Goal: Navigation & Orientation: Find specific page/section

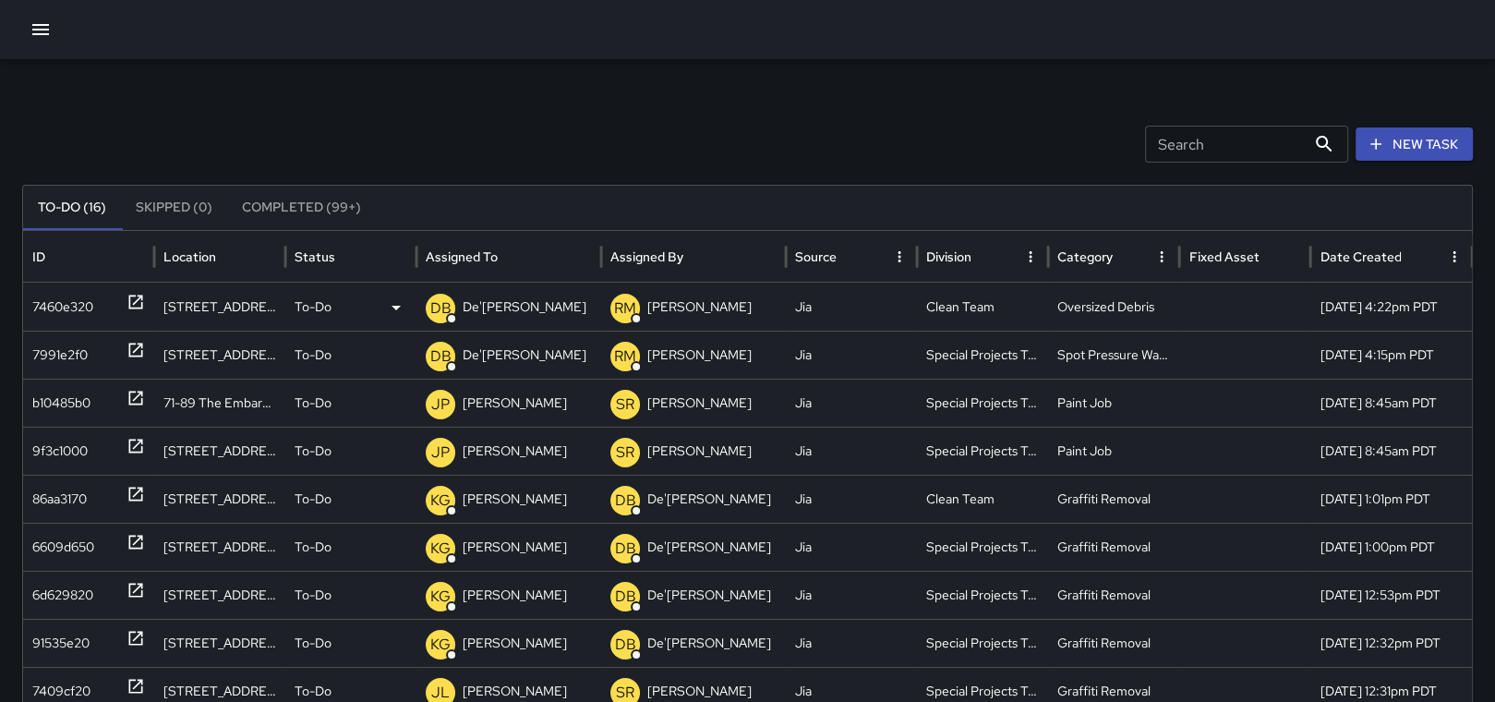
click at [129, 295] on icon at bounding box center [136, 302] width 14 height 14
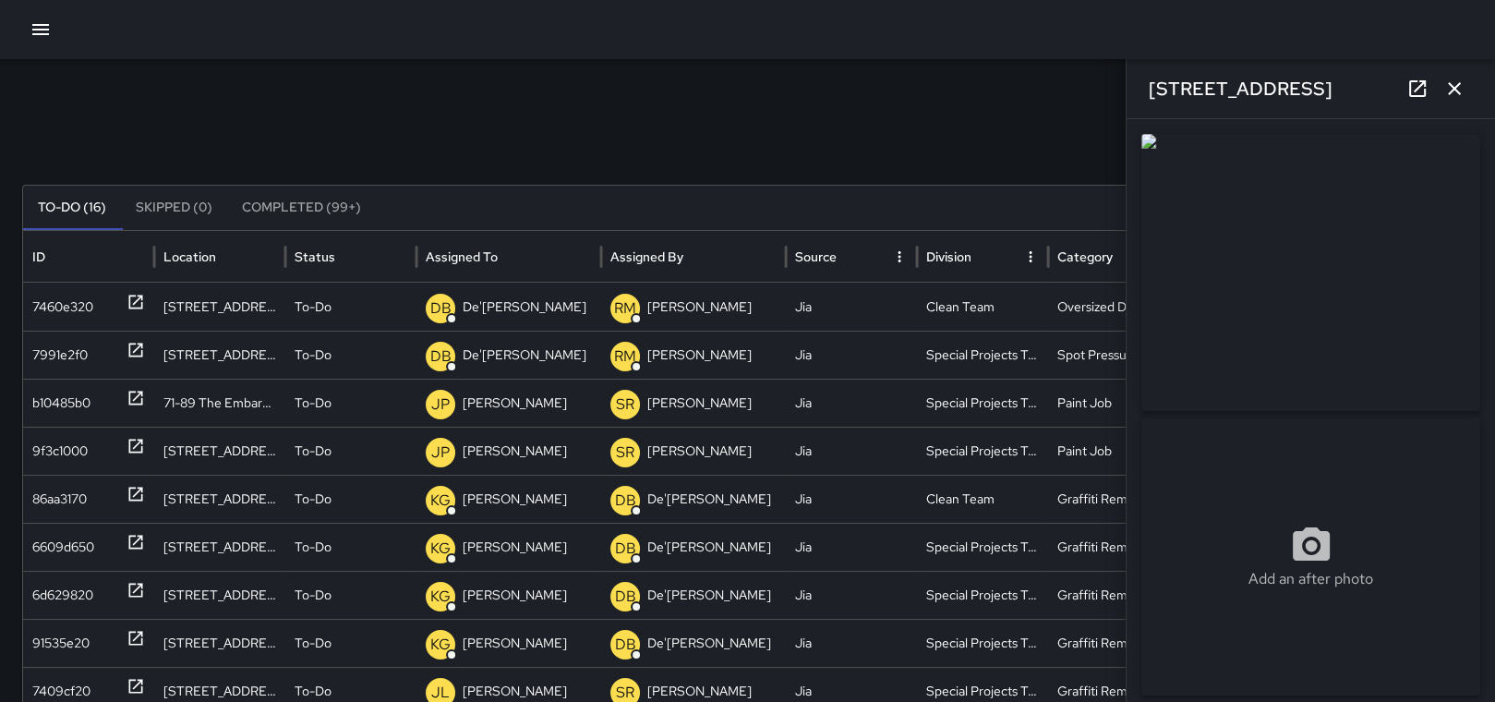
click at [1457, 83] on icon "button" at bounding box center [1454, 89] width 22 height 22
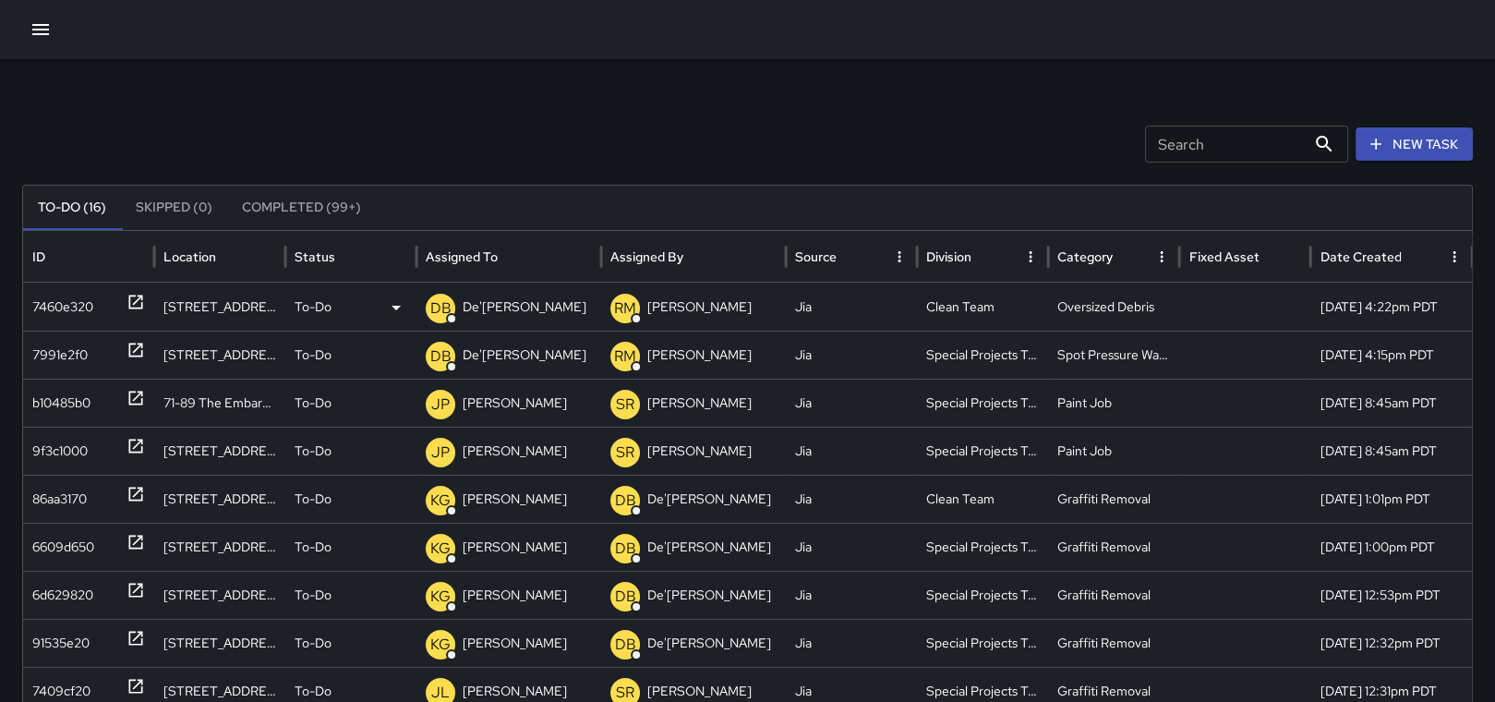
click at [511, 306] on p "De'[PERSON_NAME]" at bounding box center [525, 306] width 124 height 47
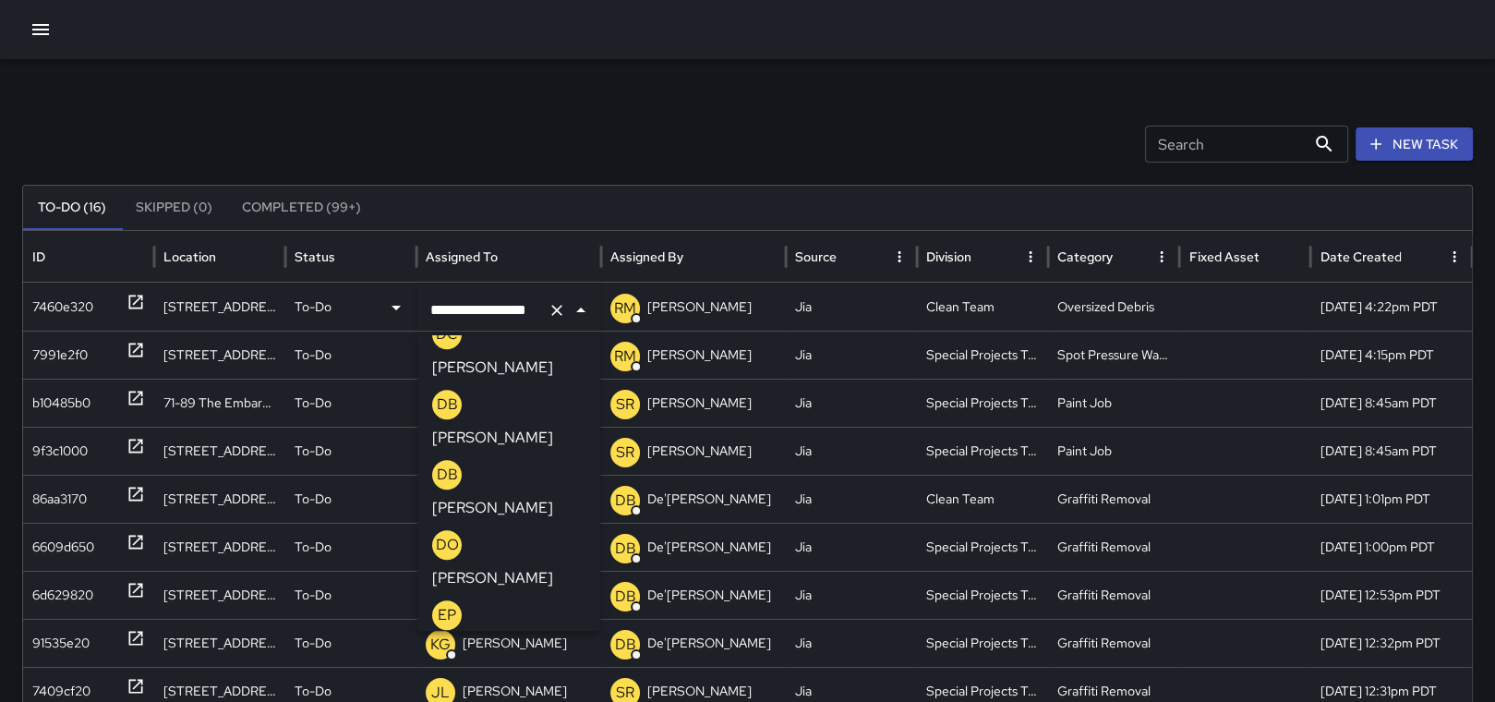
scroll to position [2041, 0]
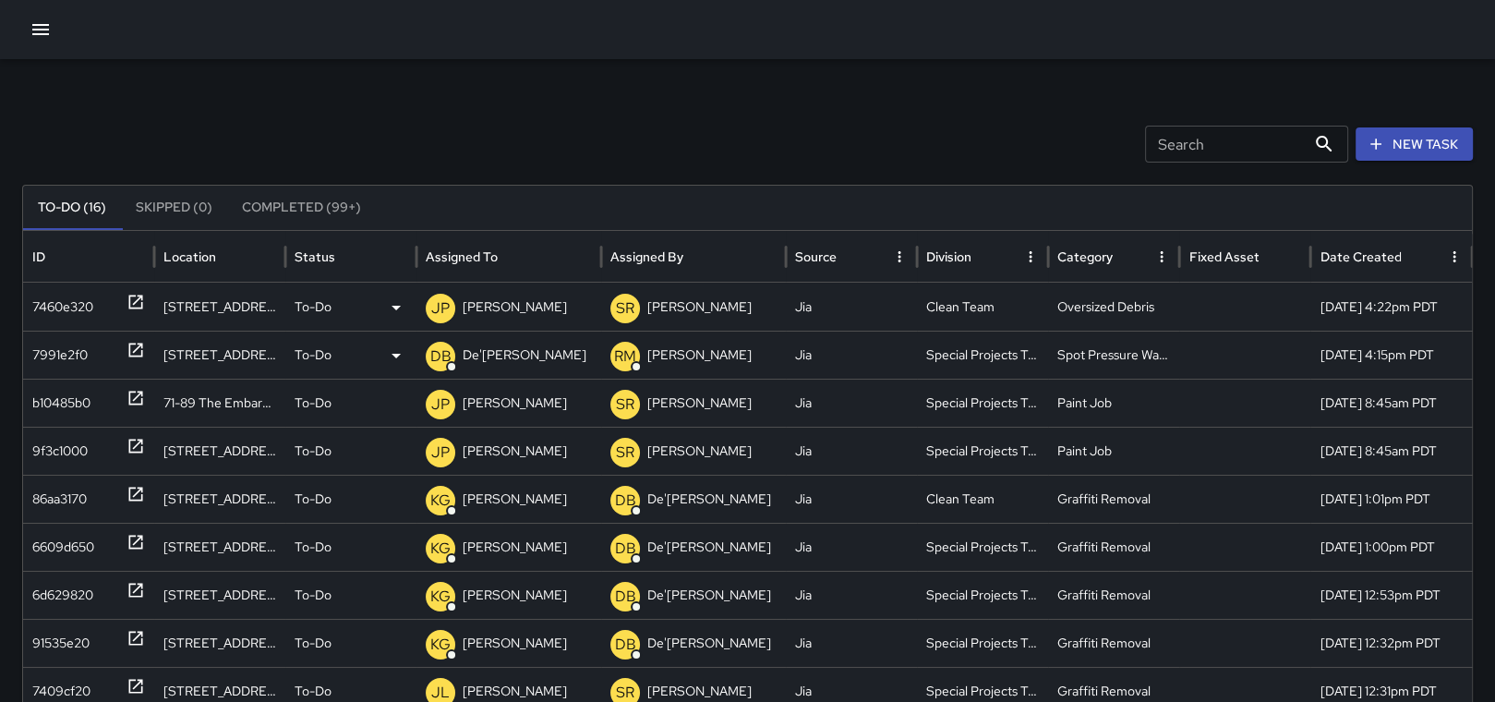
click at [500, 354] on p "De'[PERSON_NAME]" at bounding box center [525, 354] width 124 height 47
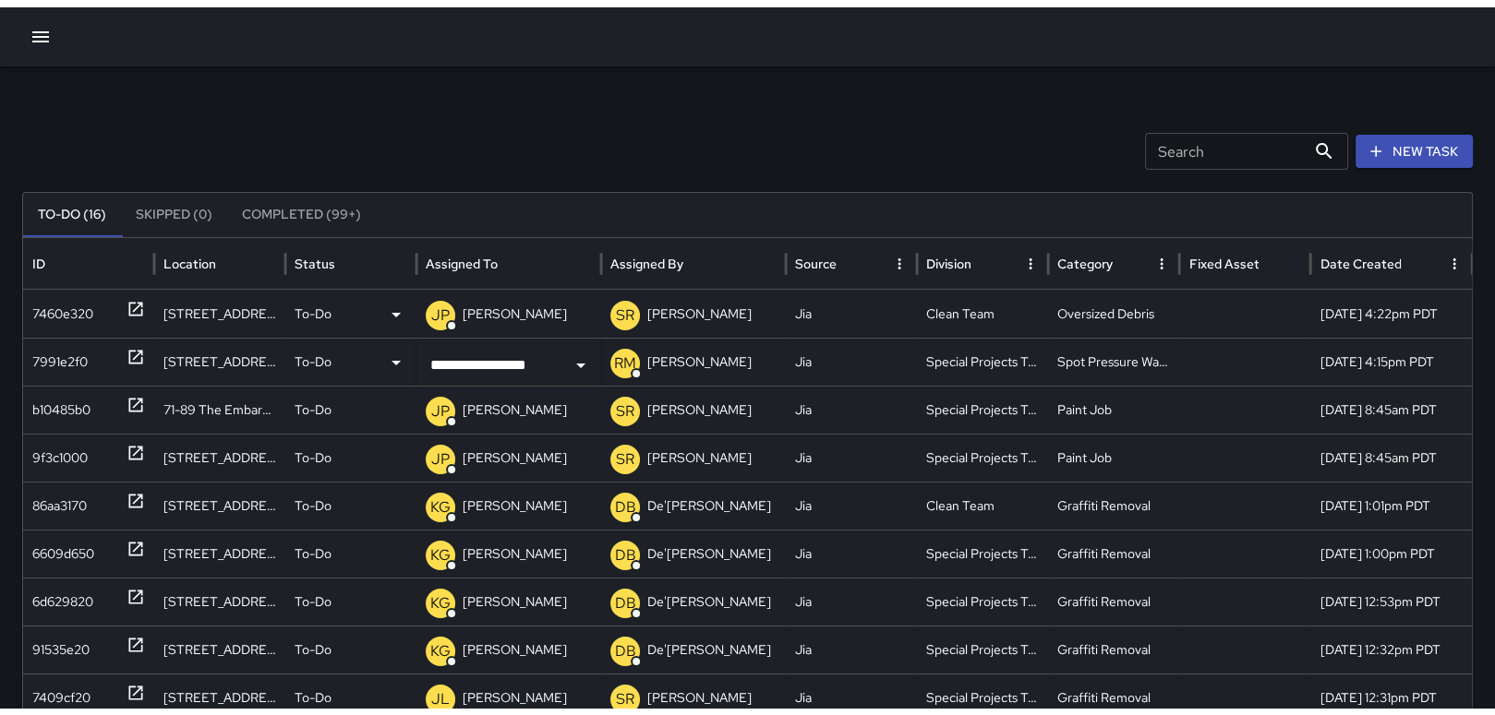
scroll to position [0, 0]
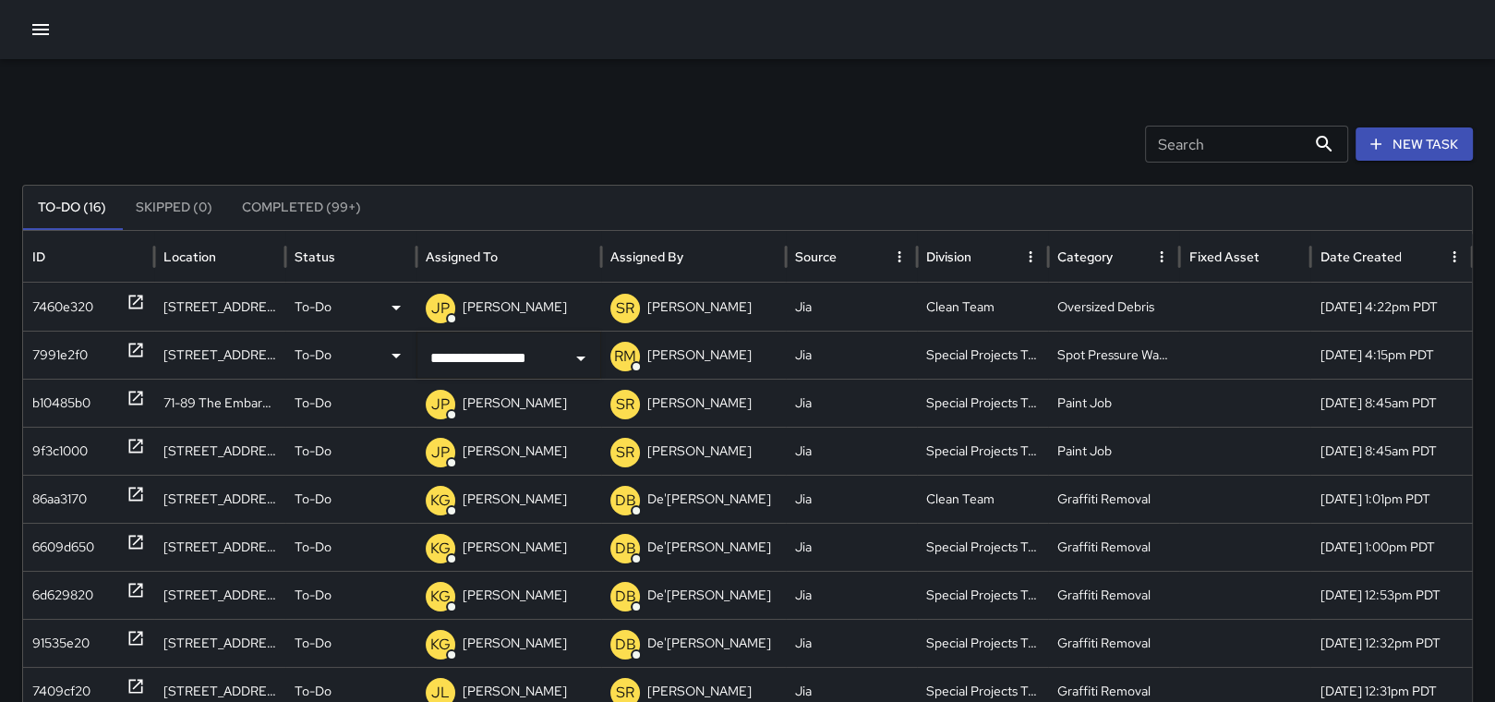
click at [564, 83] on div "**********" at bounding box center [747, 583] width 1495 height 1048
click at [39, 29] on icon "button" at bounding box center [40, 29] width 17 height 11
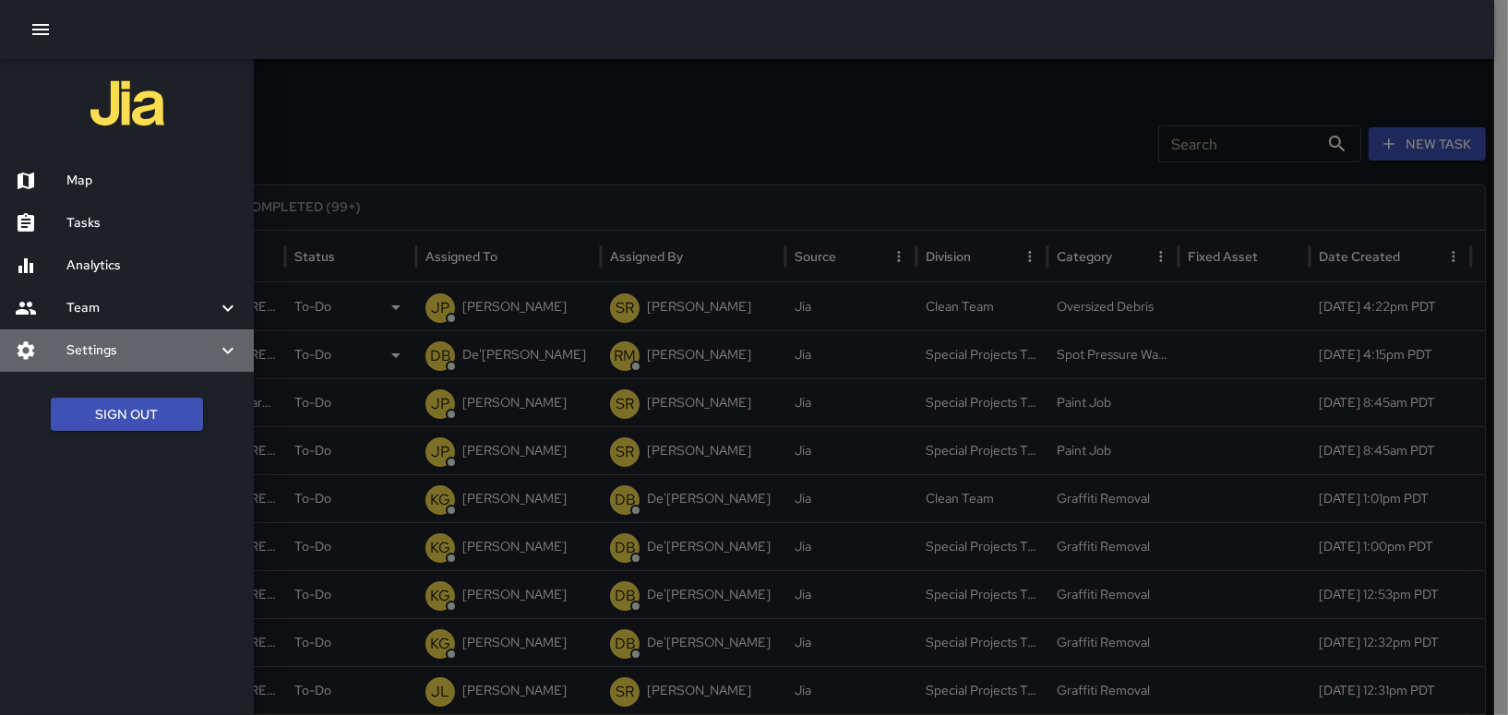
click at [224, 350] on icon at bounding box center [227, 350] width 11 height 6
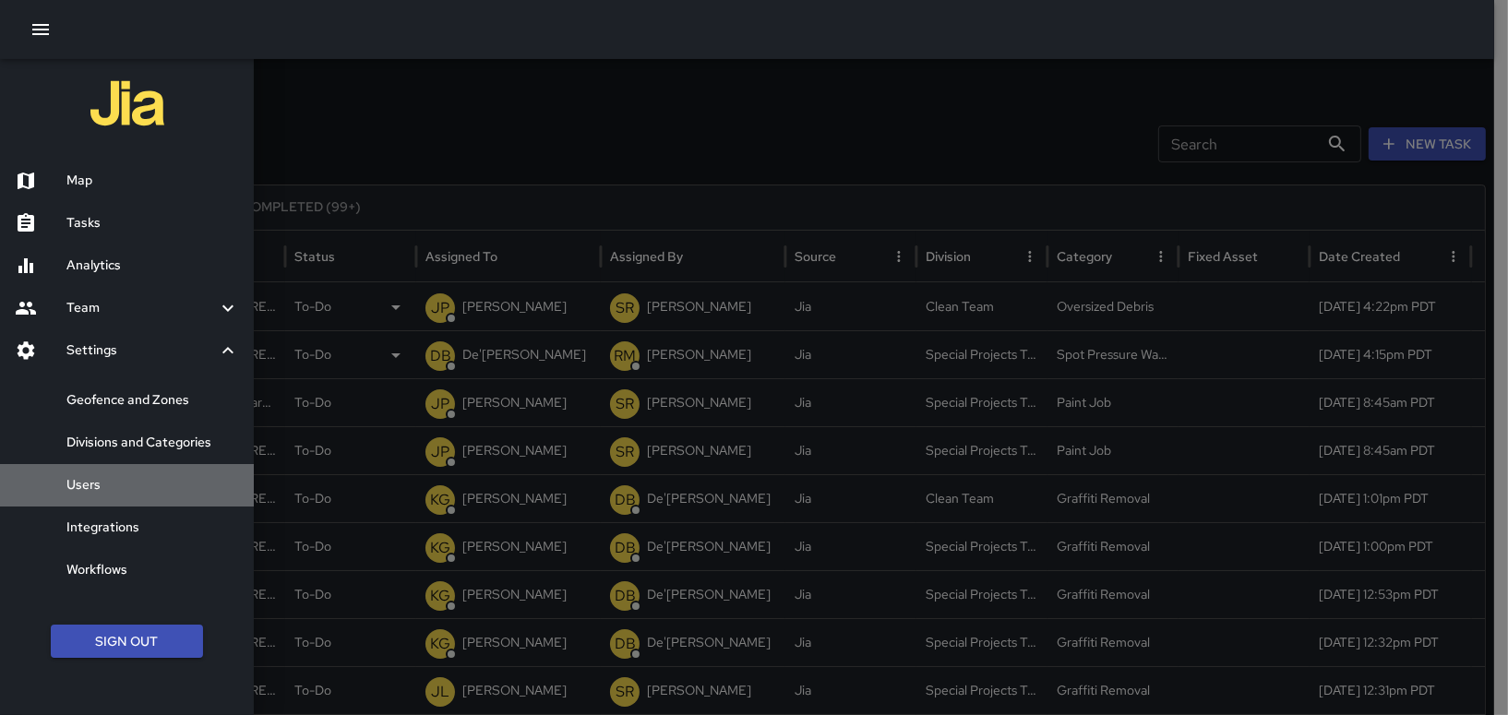
click at [92, 485] on h6 "Users" at bounding box center [152, 485] width 173 height 20
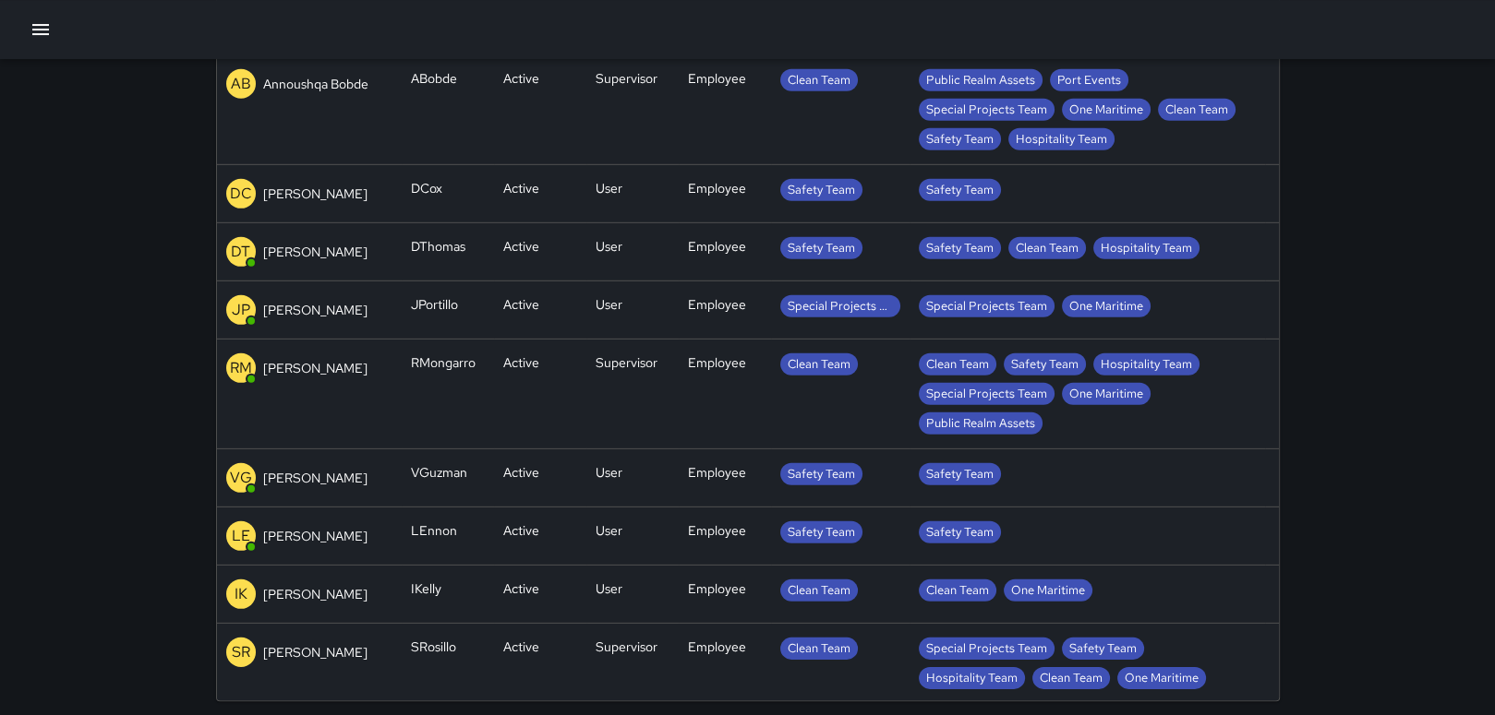
drag, startPoint x: 1263, startPoint y: 571, endPoint x: 1272, endPoint y: 559, distance: 14.4
click at [1272, 559] on div "Name Username Status Role Type Primary Division Divisions JS [PERSON_NAME] JSla…" at bounding box center [748, 285] width 1062 height 831
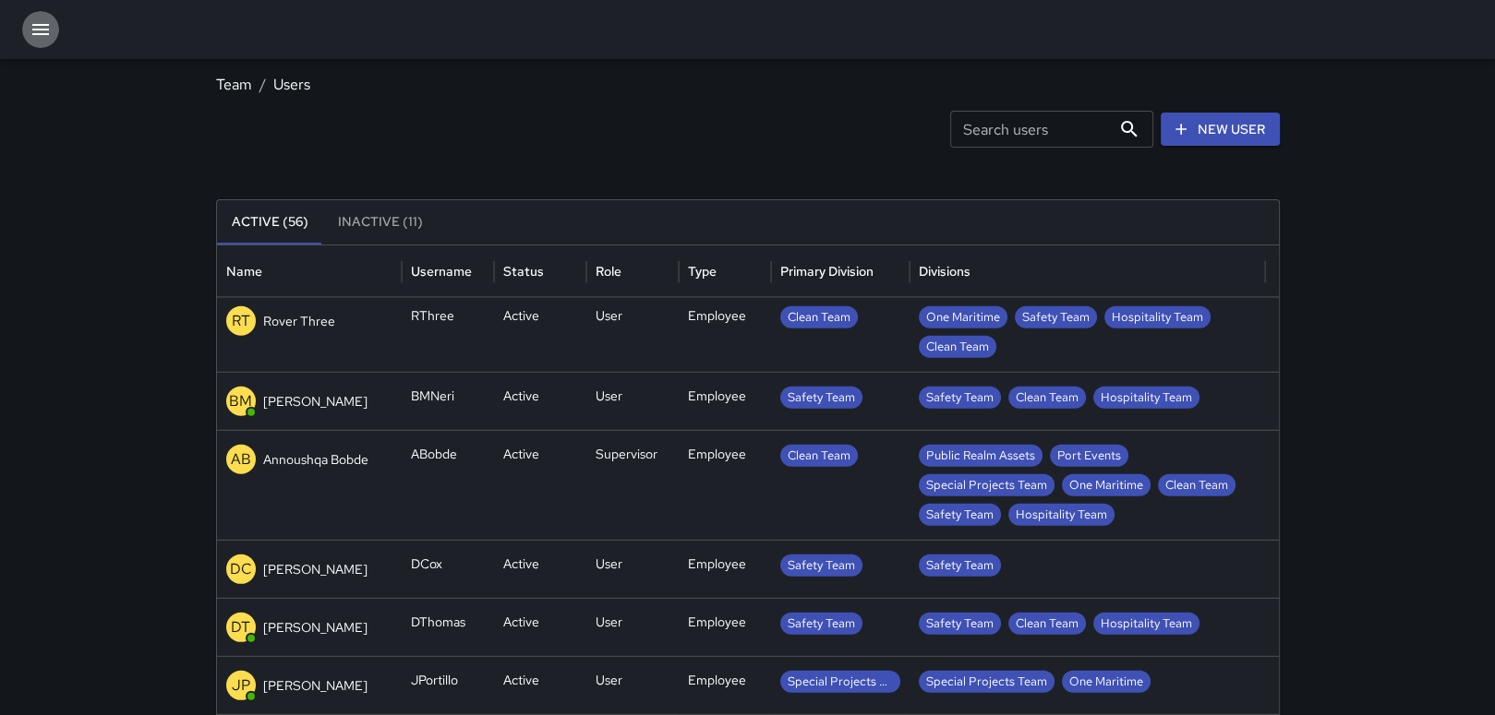
click at [38, 30] on icon "button" at bounding box center [41, 29] width 22 height 22
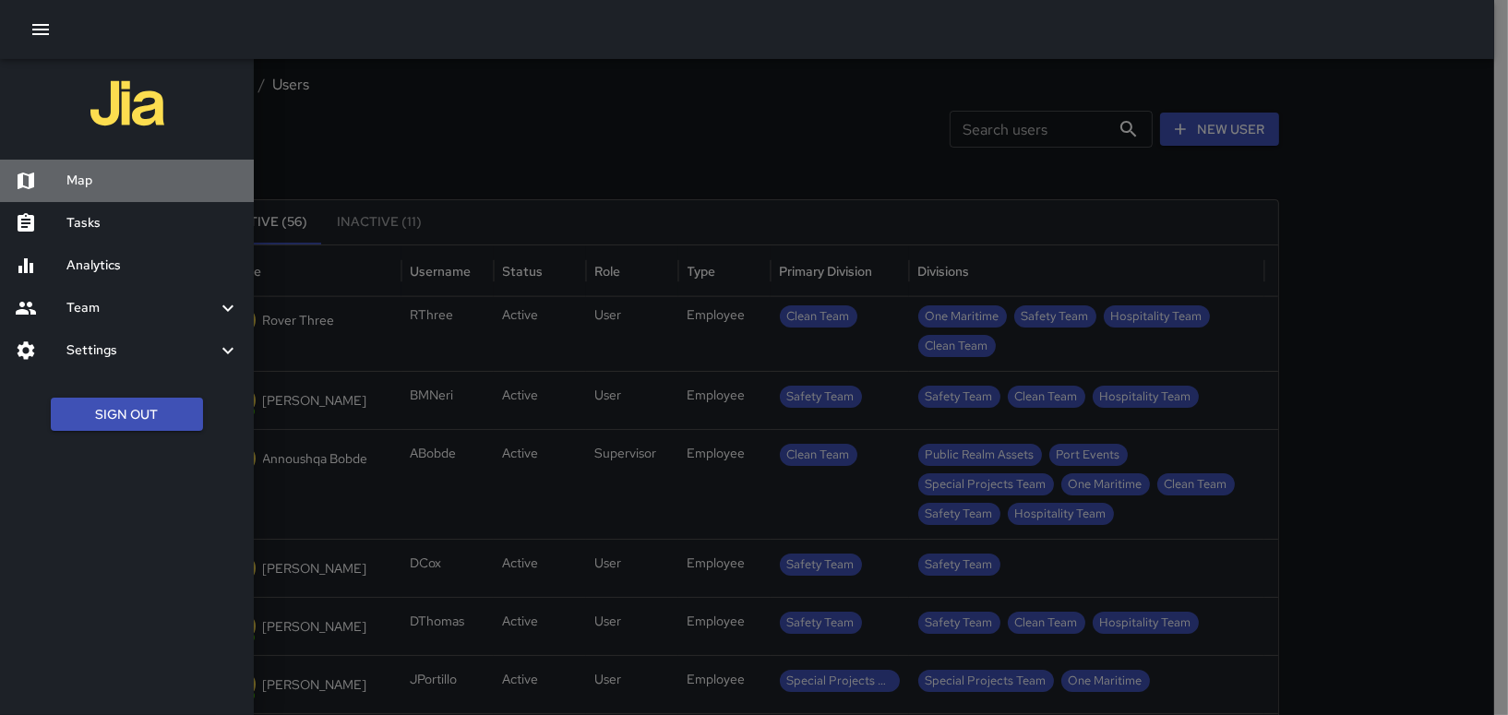
click at [83, 173] on h6 "Map" at bounding box center [152, 181] width 173 height 20
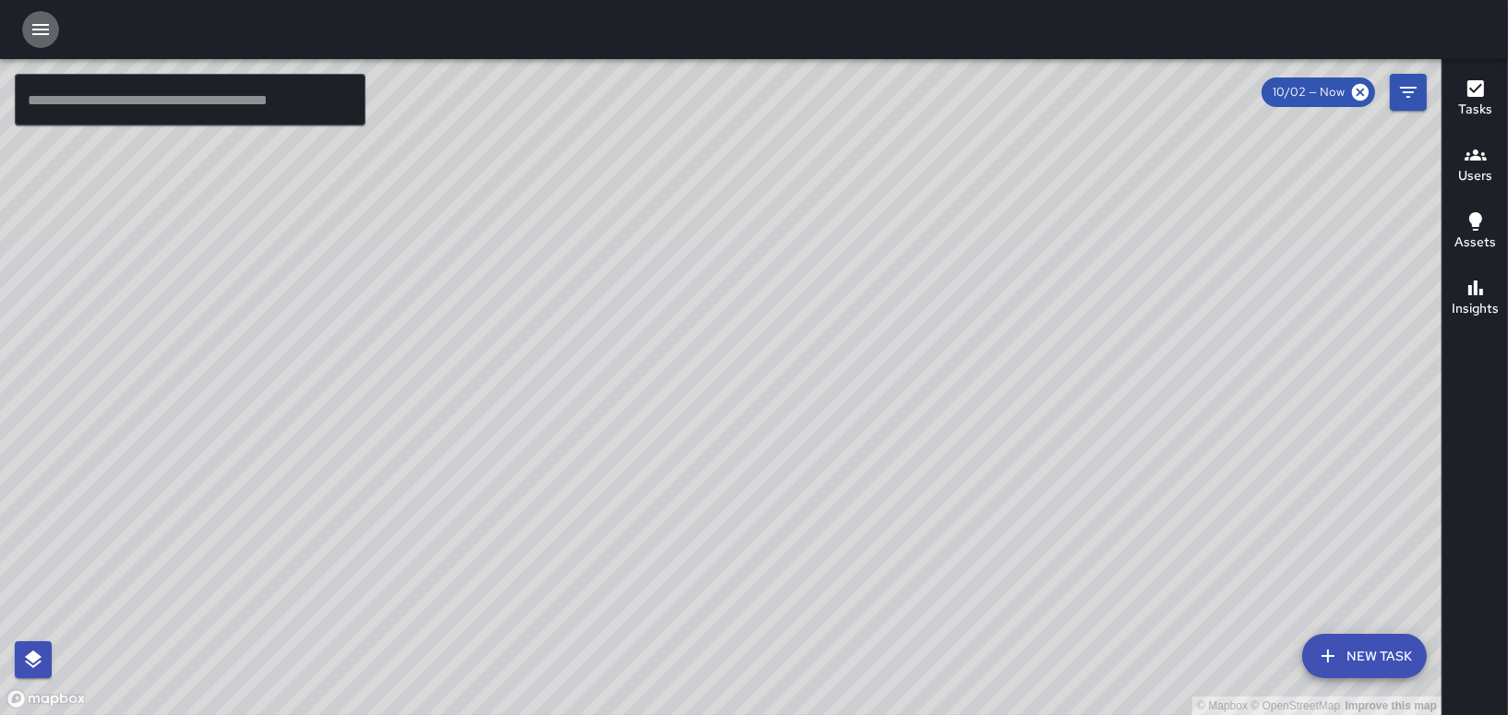
click at [38, 28] on icon "button" at bounding box center [41, 29] width 22 height 22
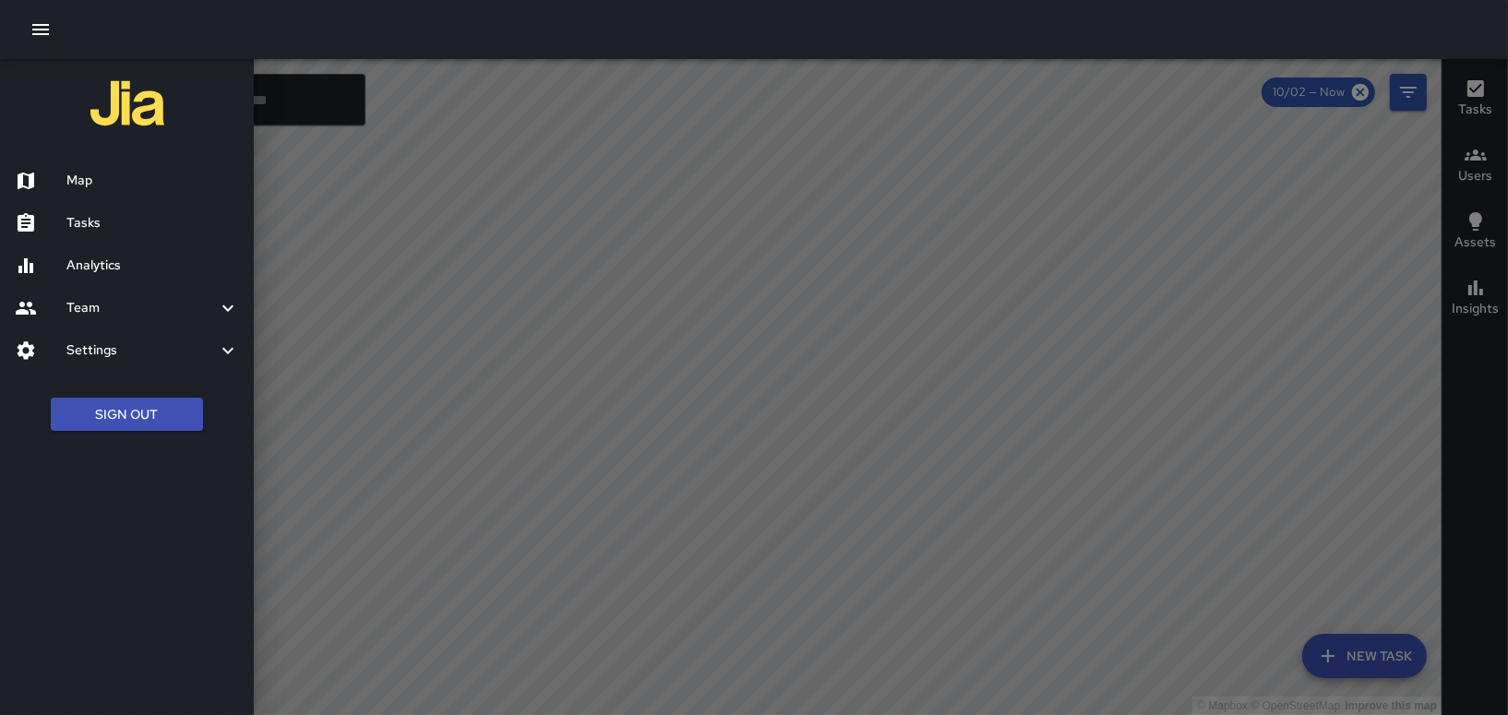
click at [80, 218] on h6 "Tasks" at bounding box center [152, 223] width 173 height 20
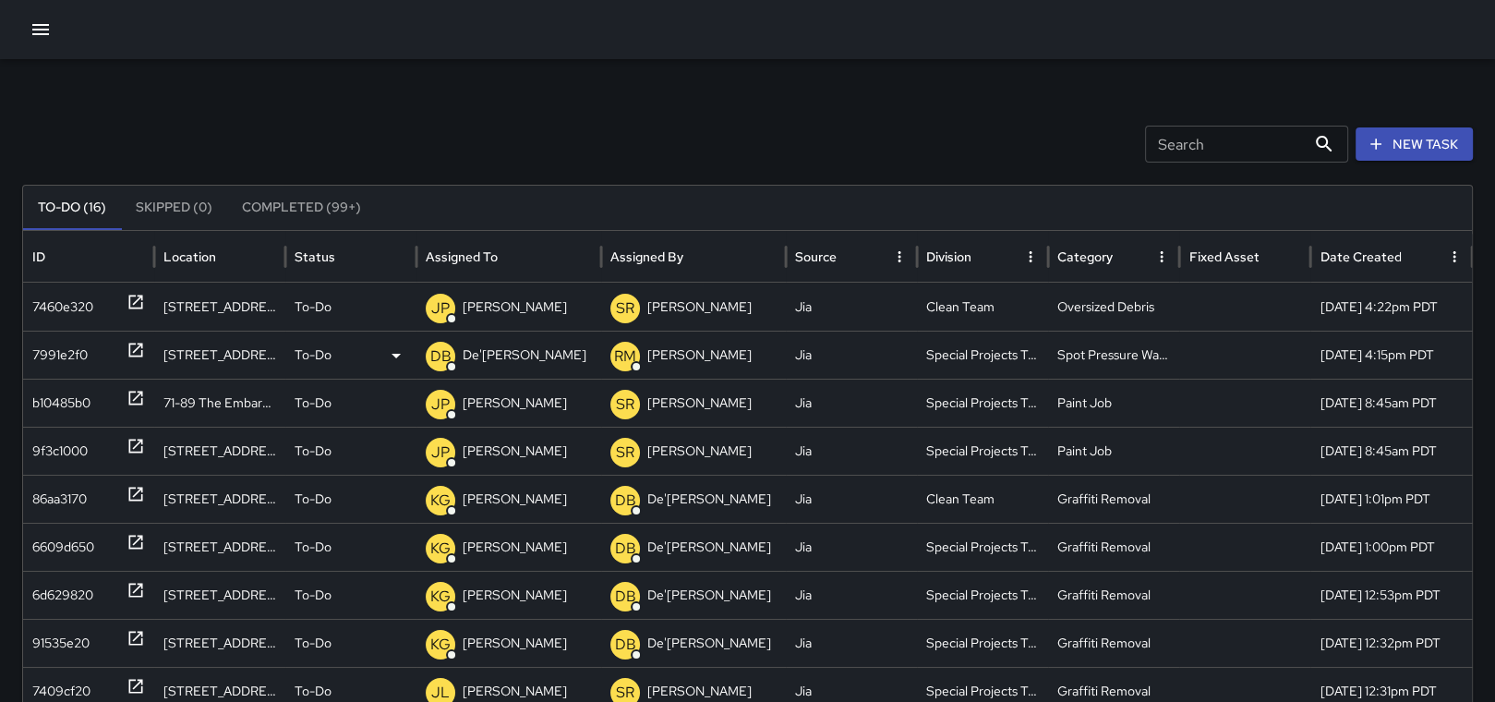
click at [503, 347] on p "De'[PERSON_NAME]" at bounding box center [525, 354] width 124 height 47
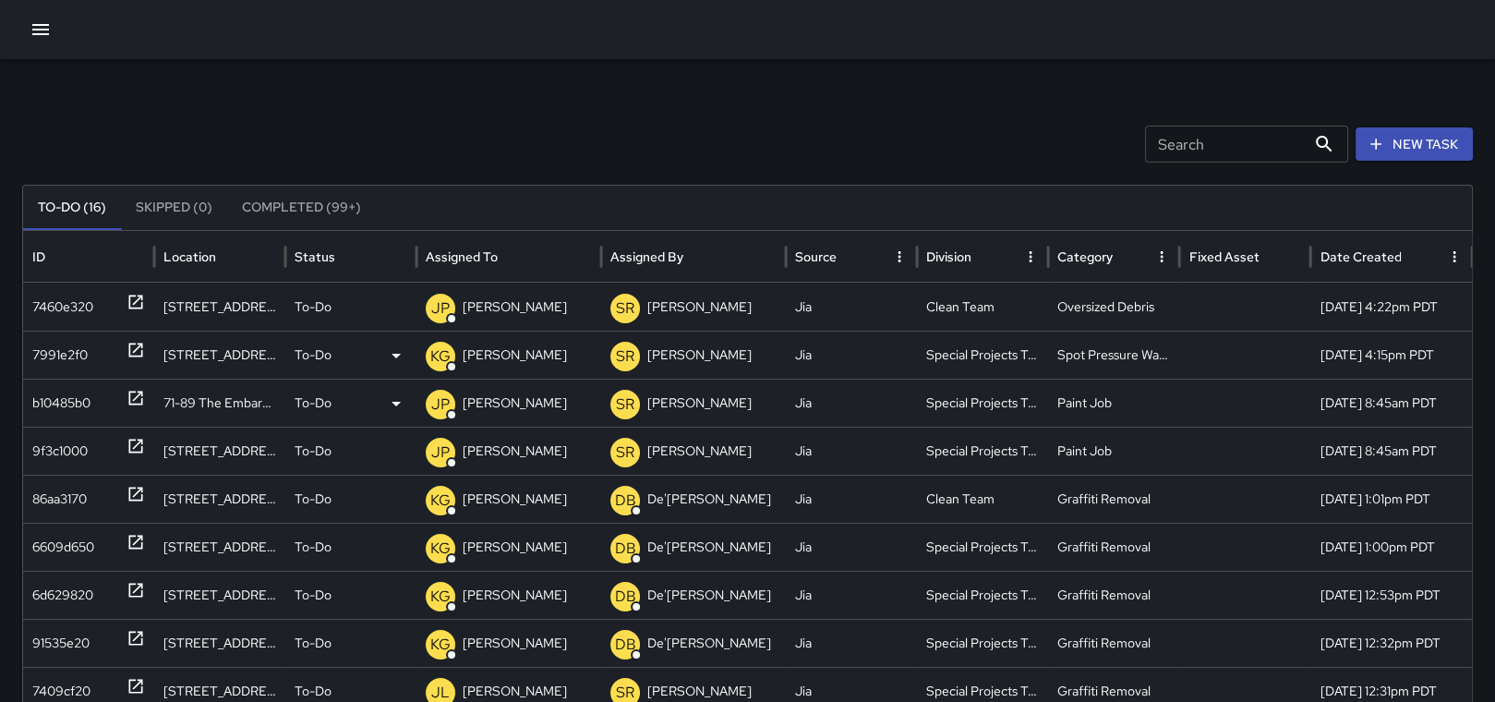
click at [132, 398] on icon at bounding box center [135, 398] width 18 height 18
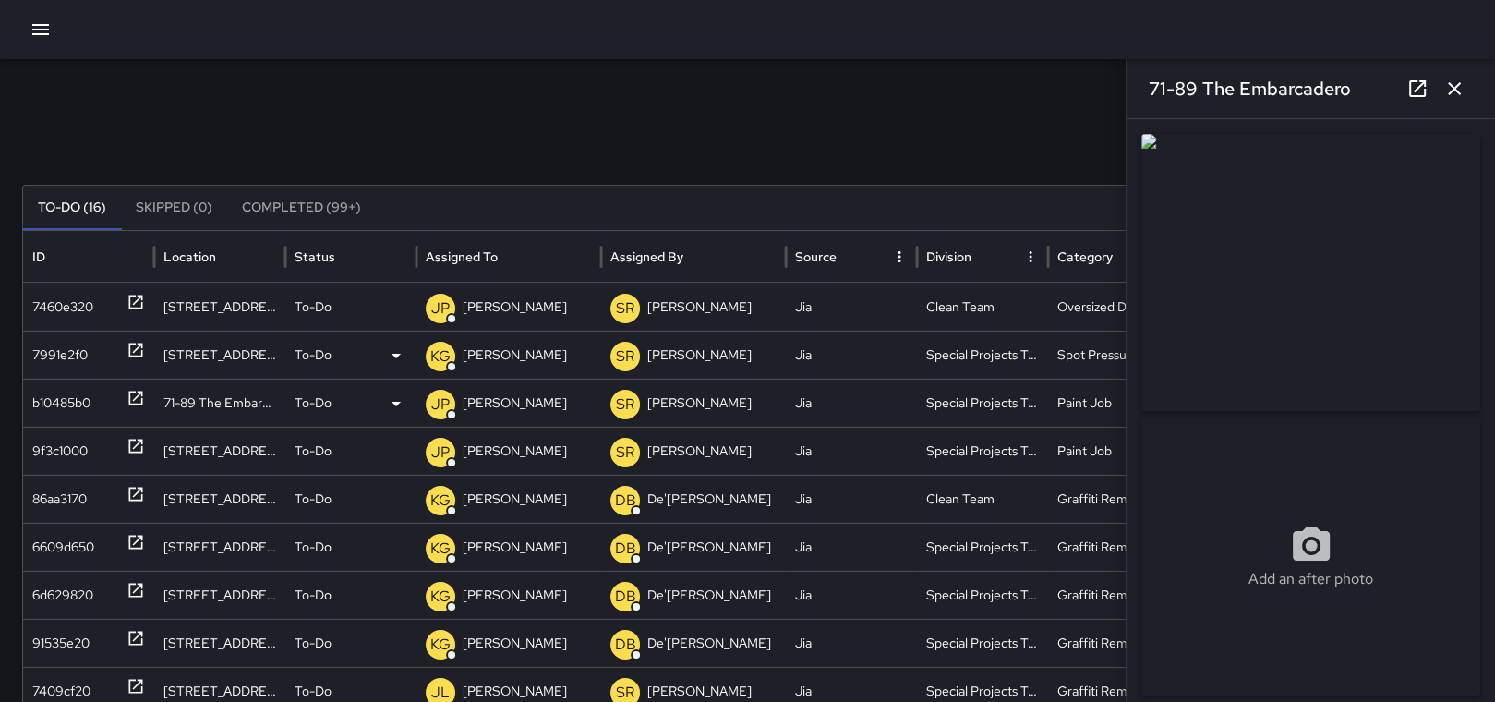
click at [529, 392] on p "[PERSON_NAME]" at bounding box center [515, 402] width 104 height 47
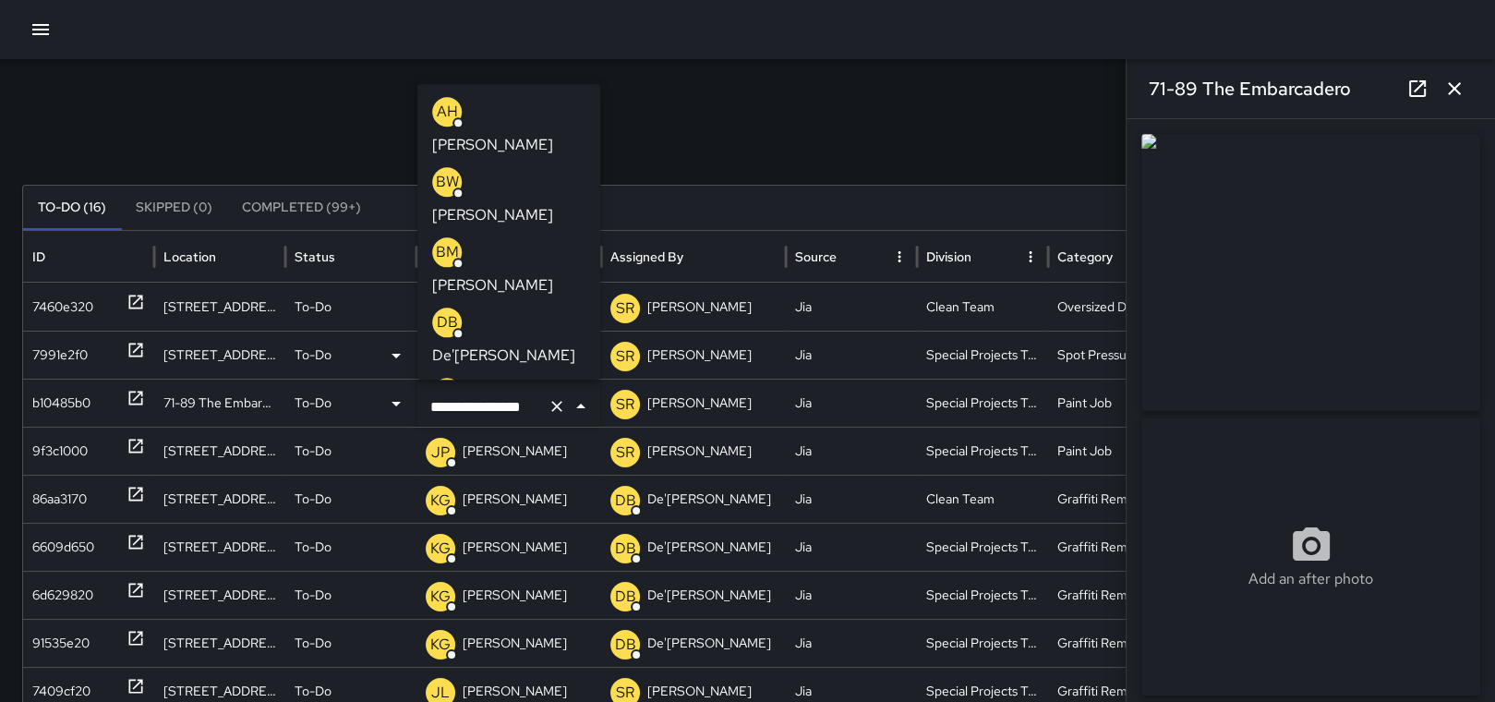
scroll to position [359, 0]
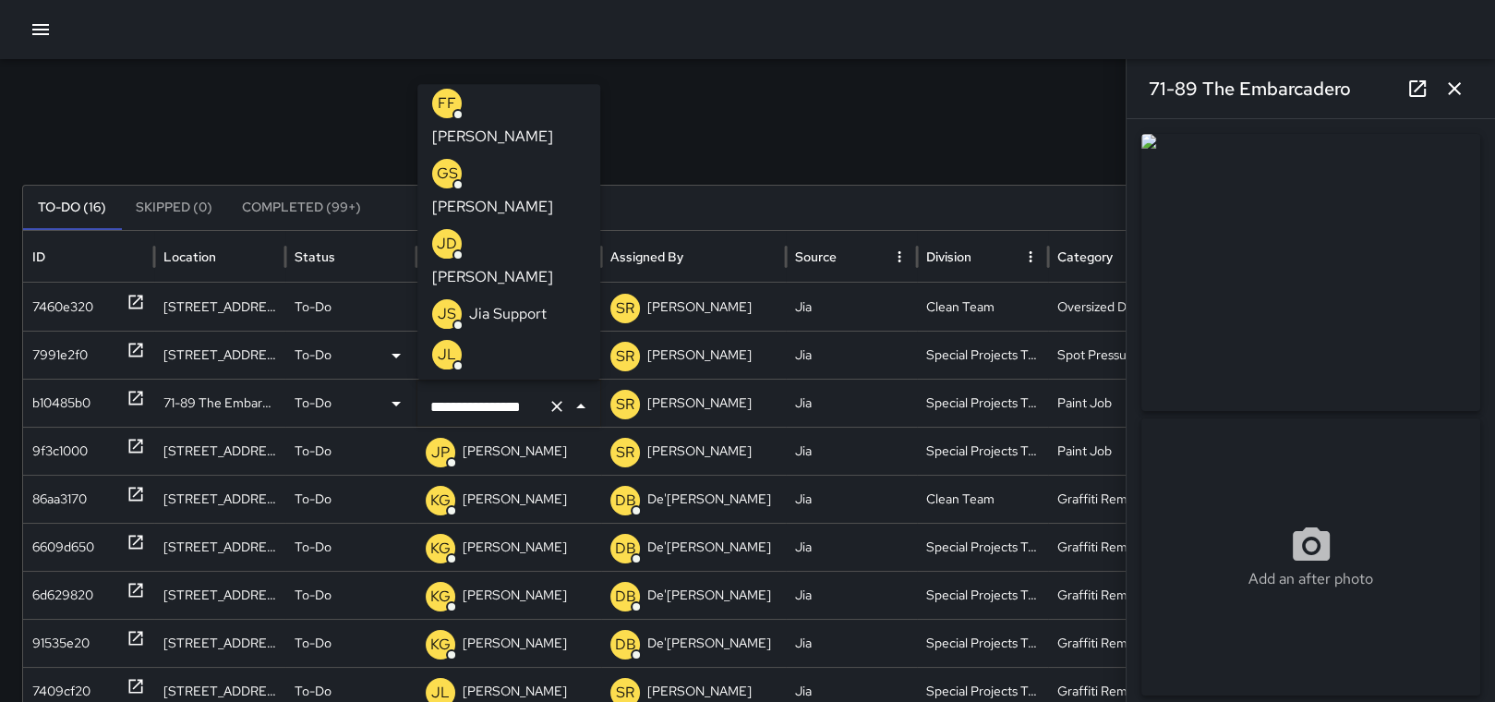
click at [949, 137] on div "Search Search New Task" at bounding box center [747, 144] width 1450 height 37
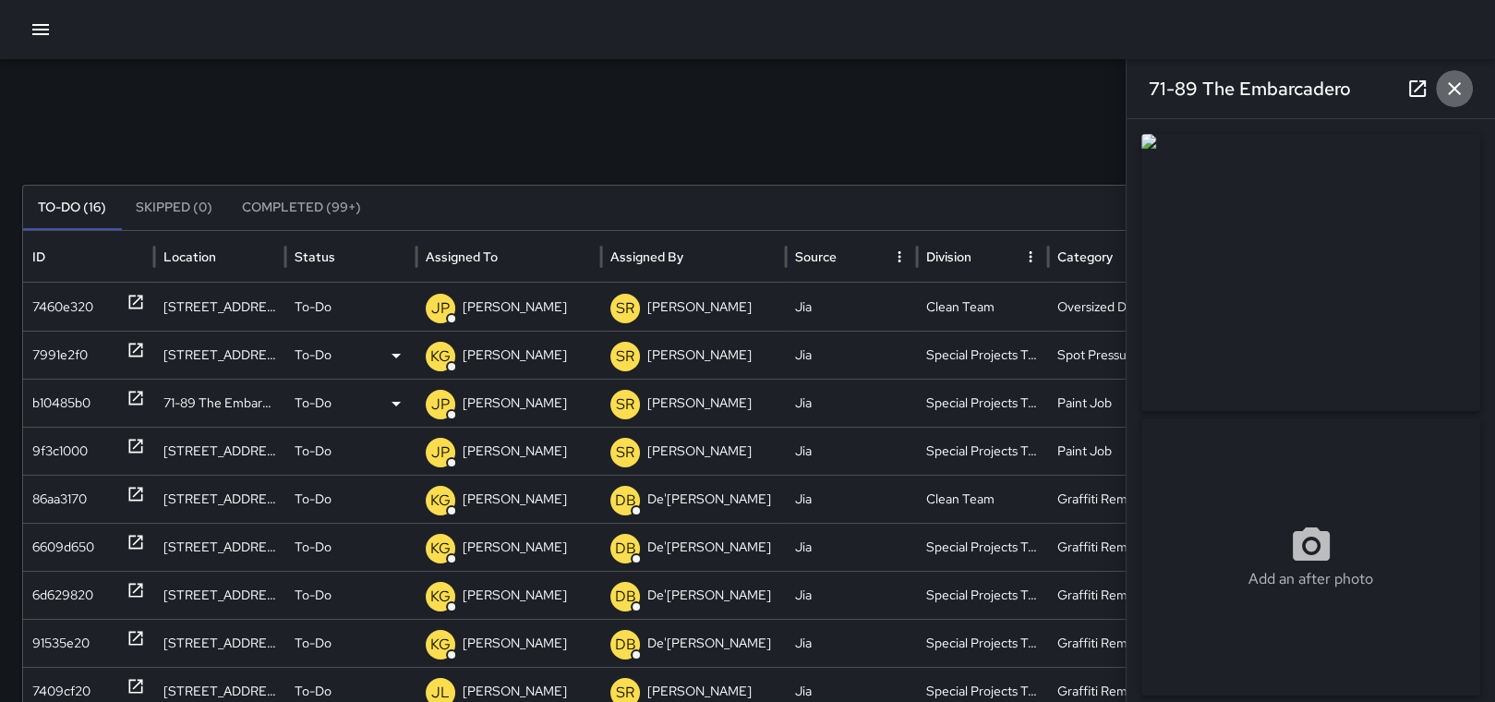
click at [1447, 79] on icon "button" at bounding box center [1454, 89] width 22 height 22
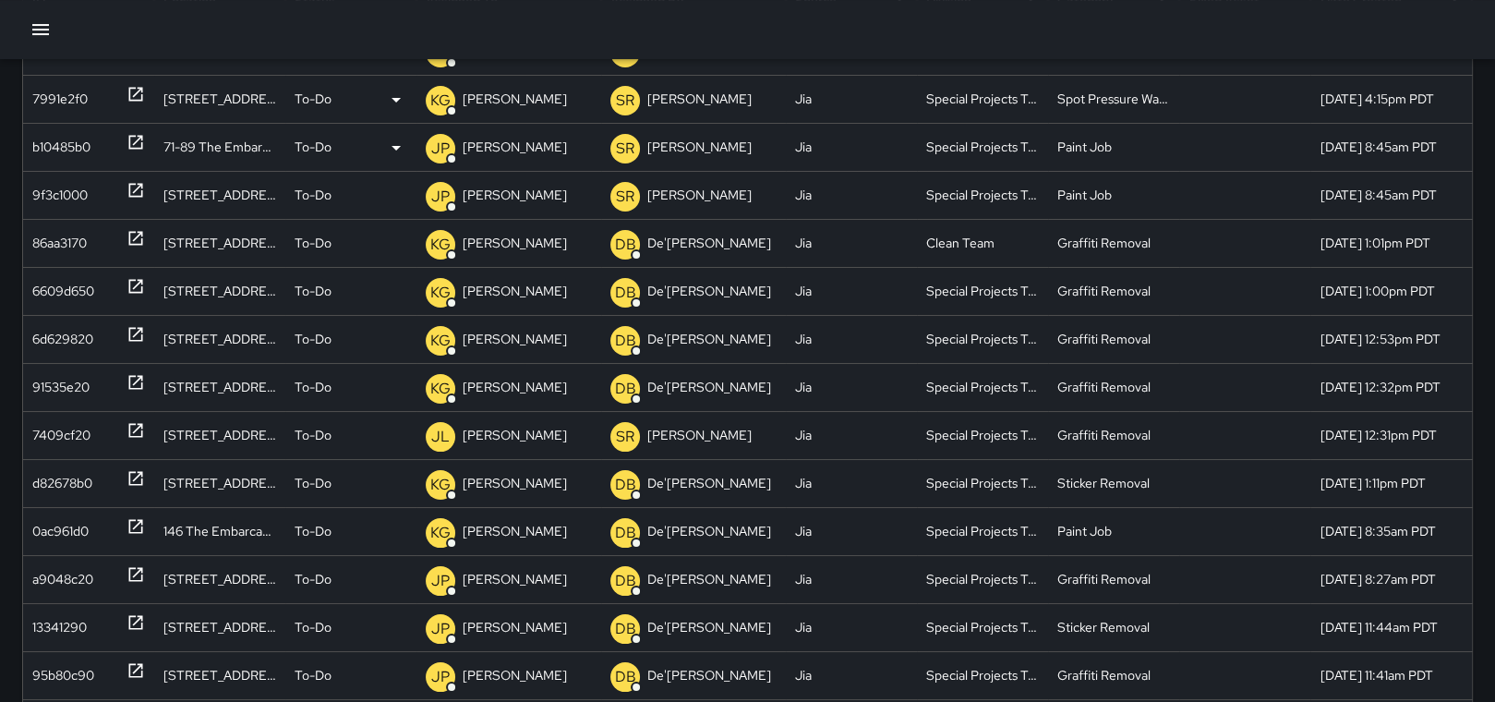
scroll to position [0, 0]
